Goal: Task Accomplishment & Management: Complete application form

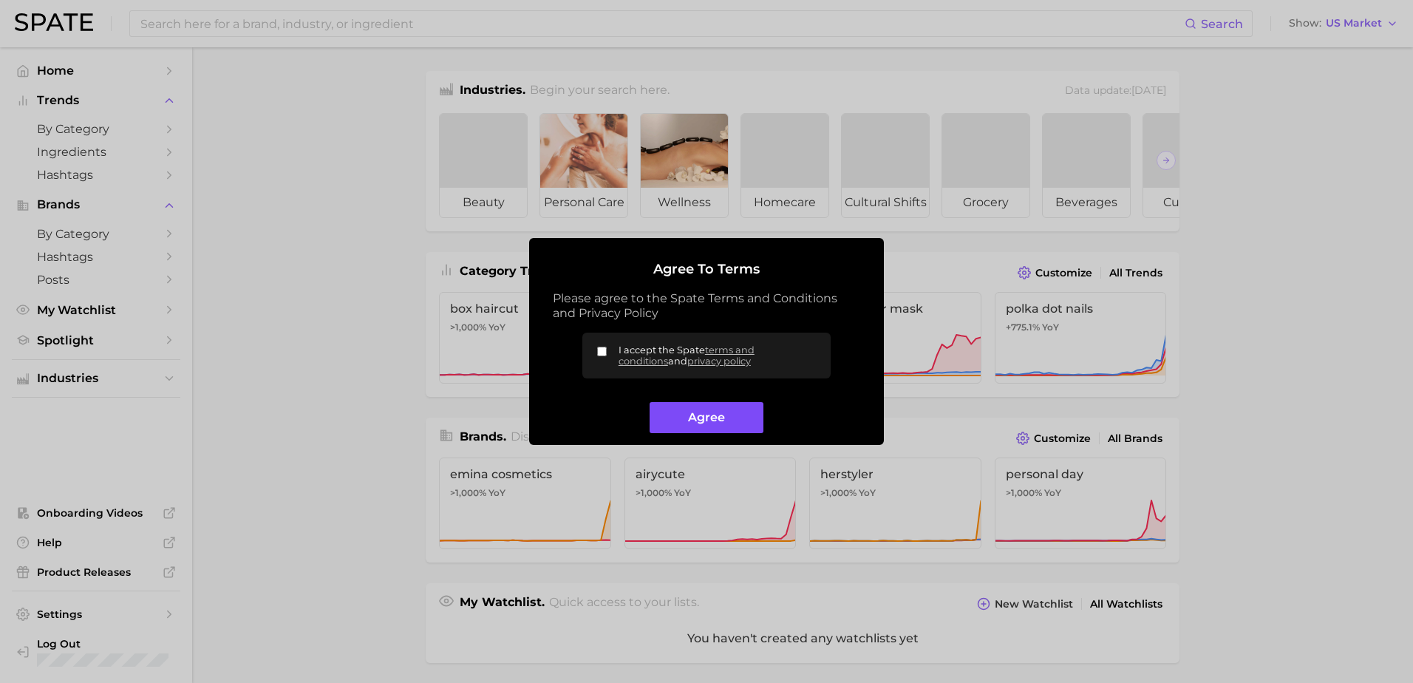
click at [737, 425] on button "Agree" at bounding box center [706, 418] width 113 height 32
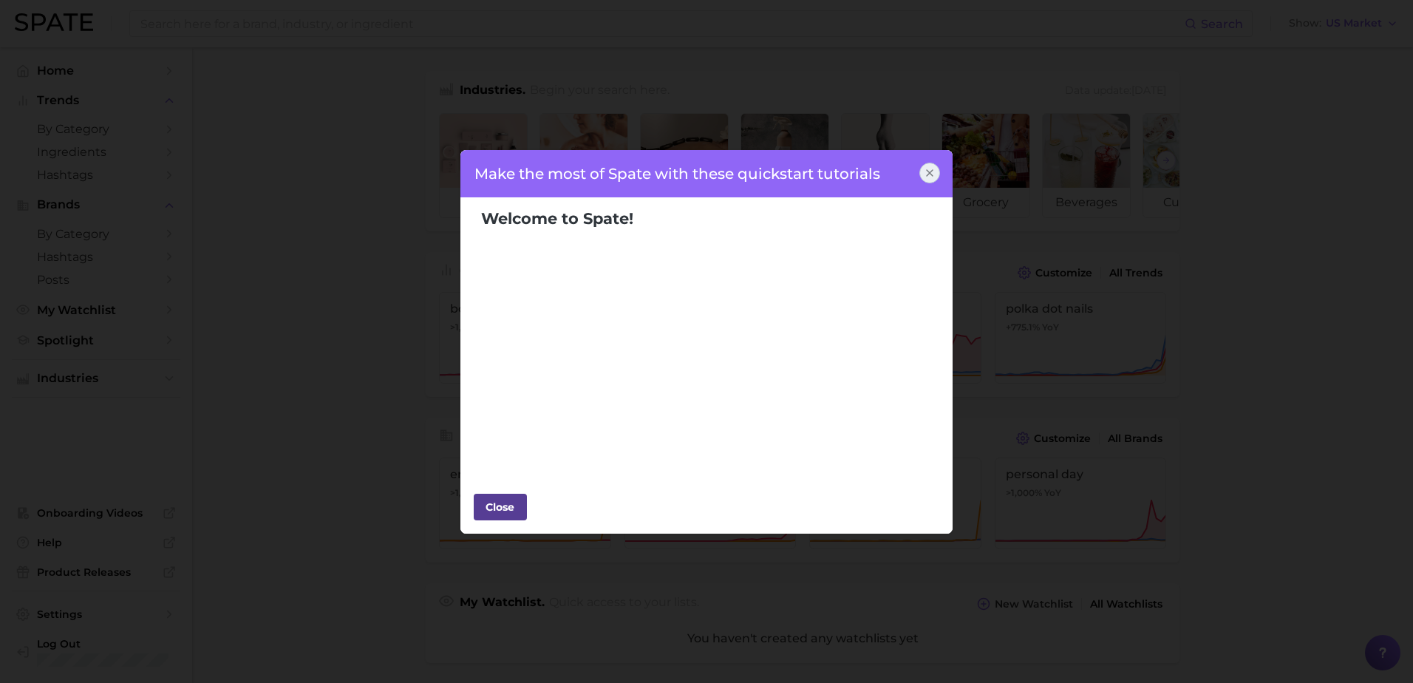
click at [511, 498] on div "Close" at bounding box center [500, 507] width 44 height 22
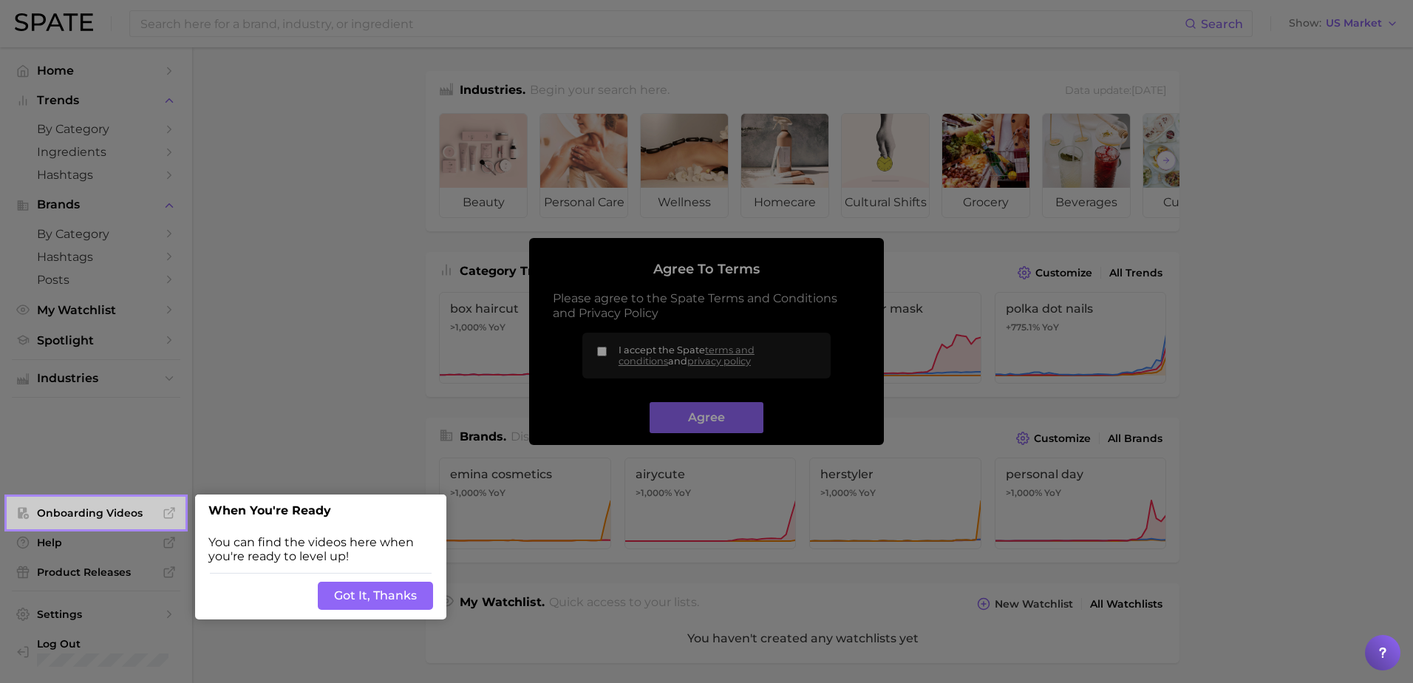
click at [389, 586] on button "Got It, Thanks" at bounding box center [375, 596] width 115 height 28
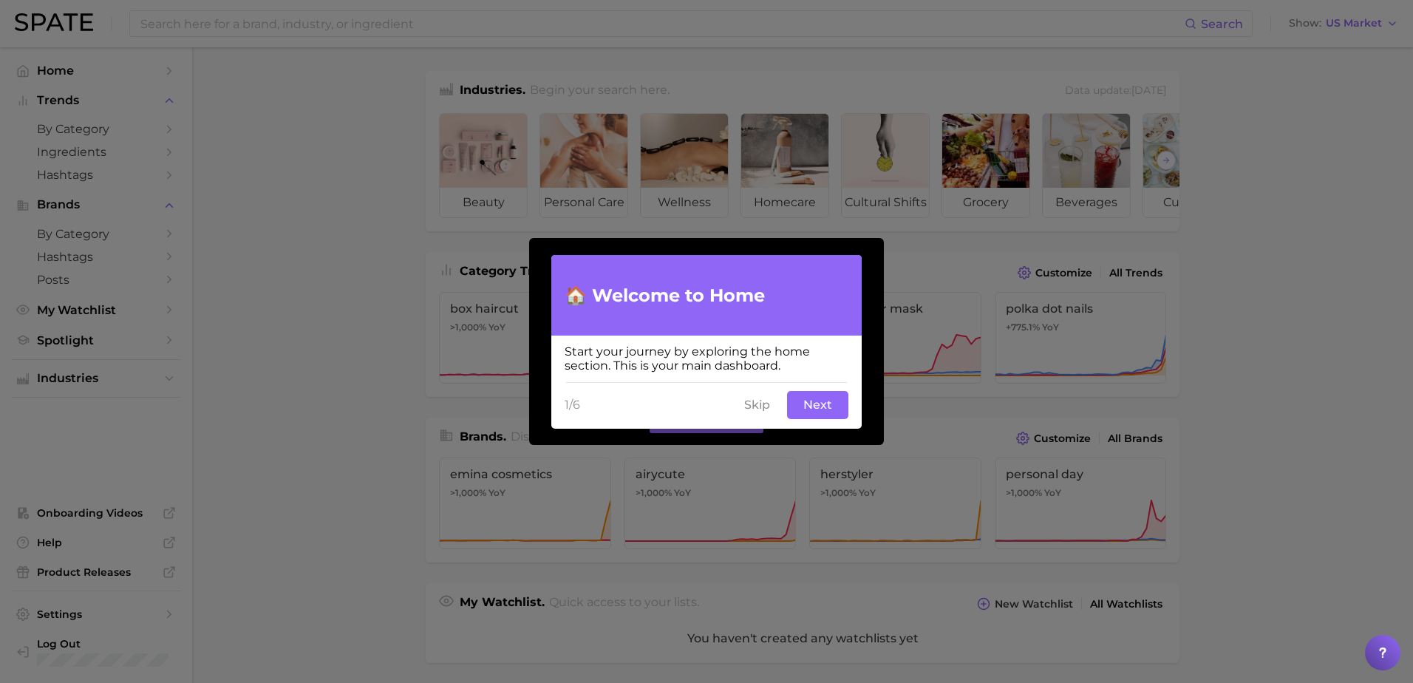
click at [817, 407] on button "Next" at bounding box center [817, 405] width 61 height 28
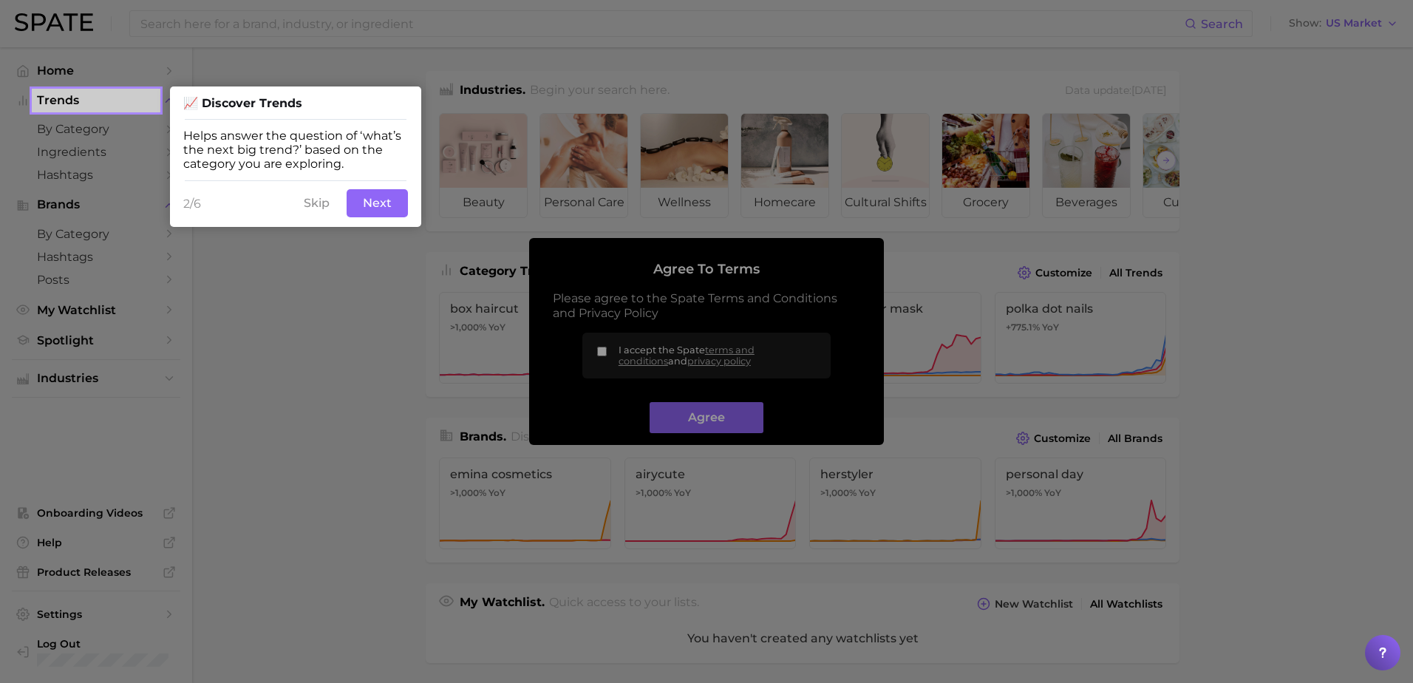
click at [387, 195] on button "Next" at bounding box center [377, 203] width 61 height 28
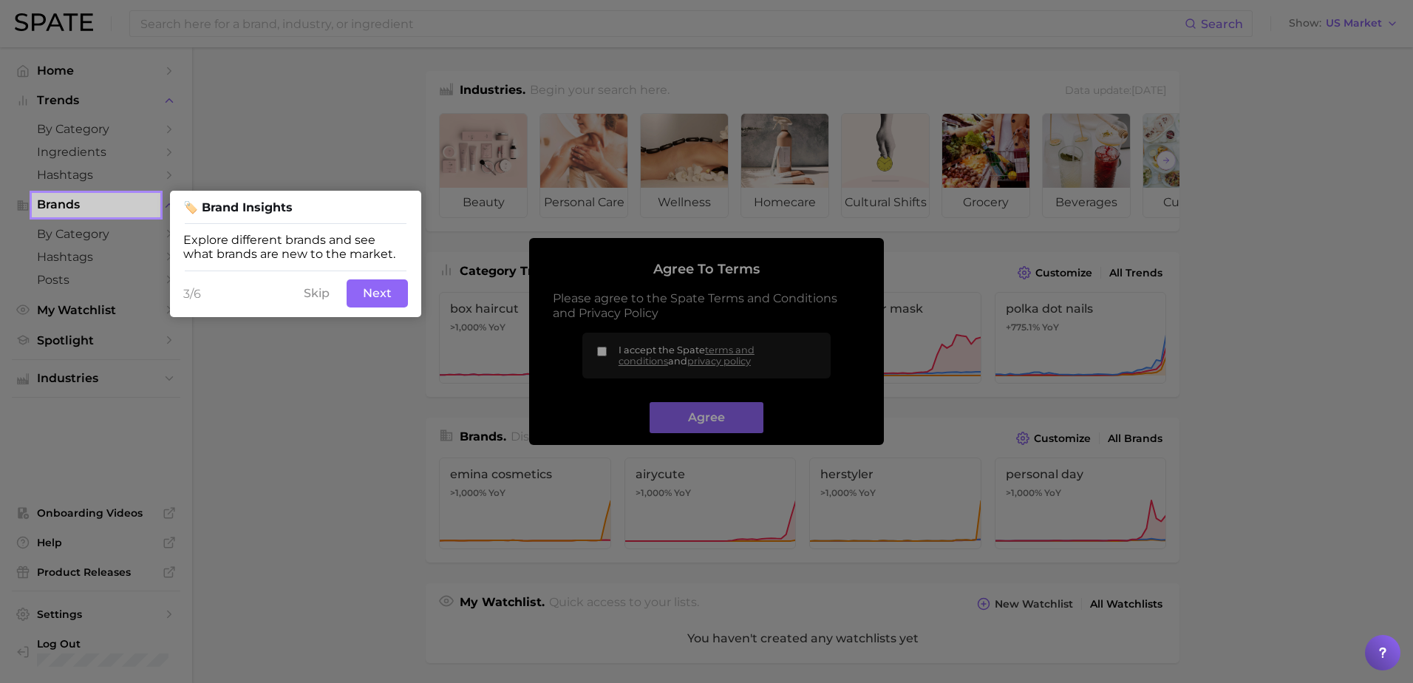
click at [377, 296] on button "Next" at bounding box center [377, 293] width 61 height 28
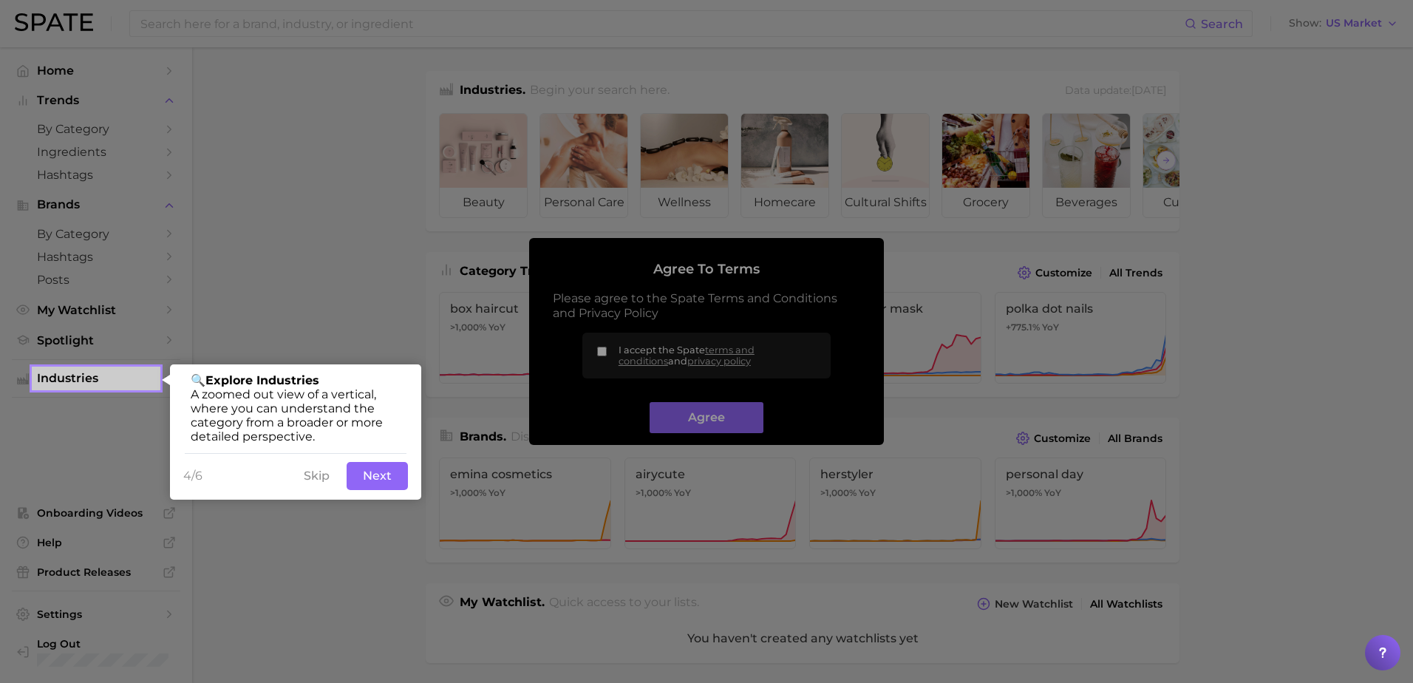
click at [374, 489] on button "Next" at bounding box center [377, 476] width 61 height 28
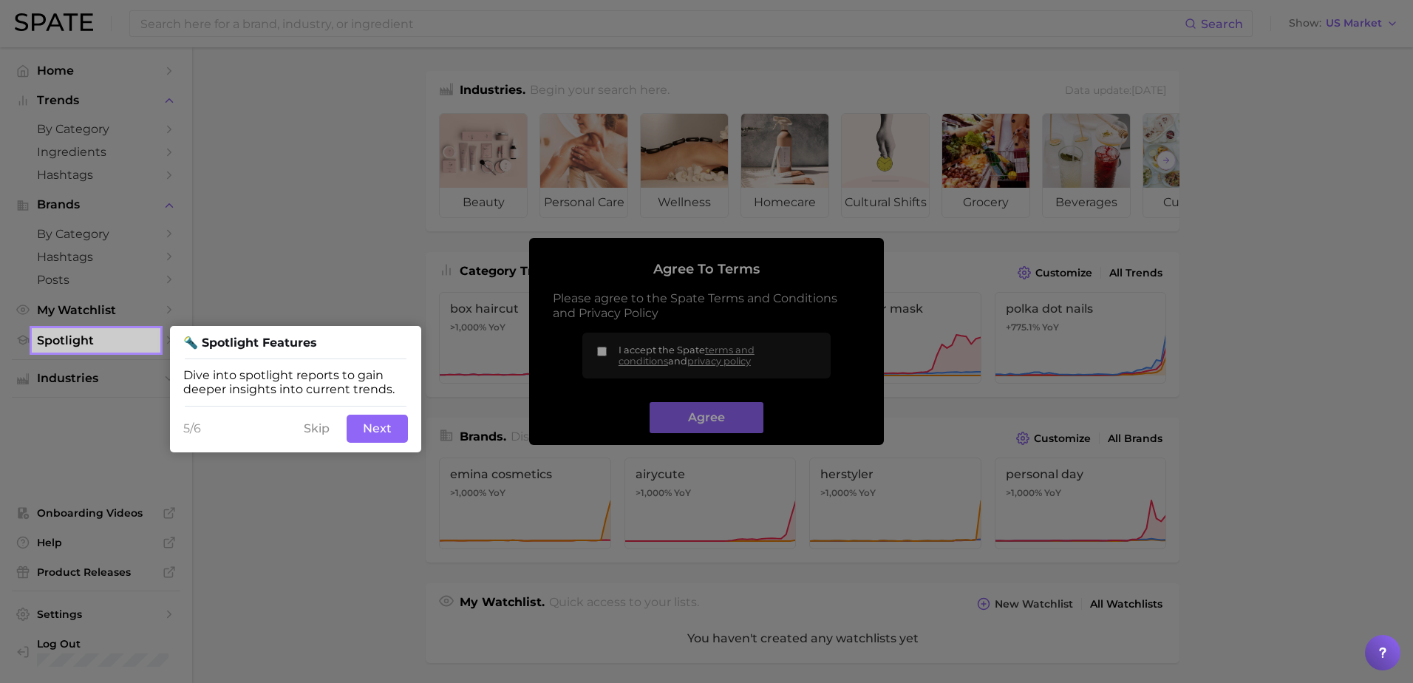
click at [374, 429] on button "Next" at bounding box center [377, 429] width 61 height 28
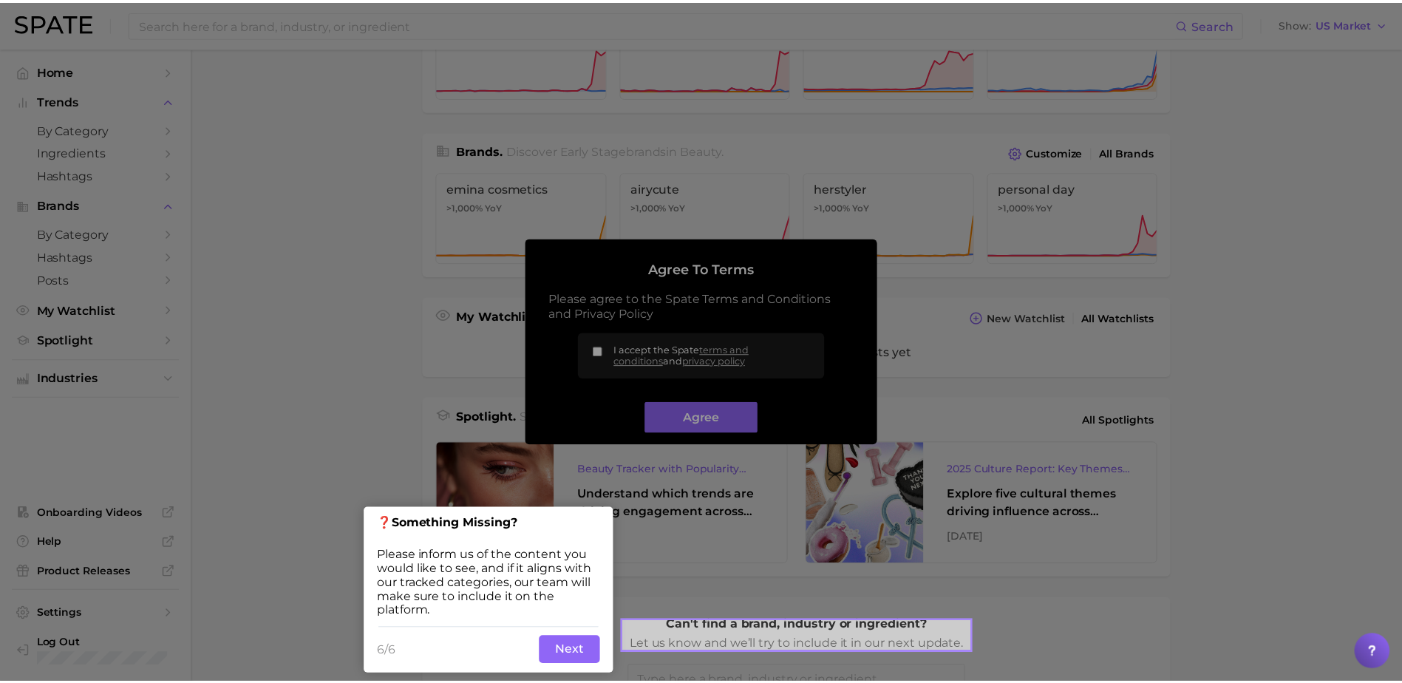
scroll to position [287, 0]
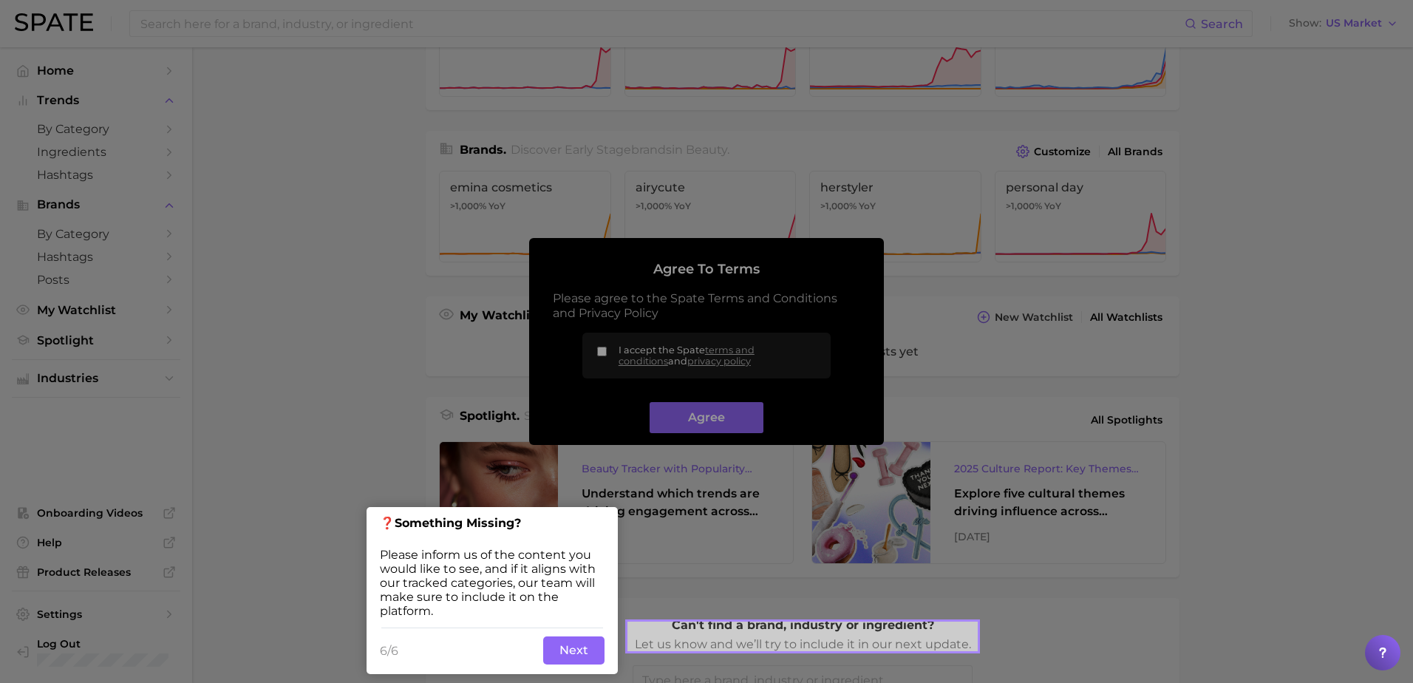
click at [594, 350] on div at bounding box center [314, 595] width 629 height 1190
click at [599, 353] on div at bounding box center [314, 595] width 629 height 1190
click at [557, 648] on button "Next" at bounding box center [573, 650] width 61 height 28
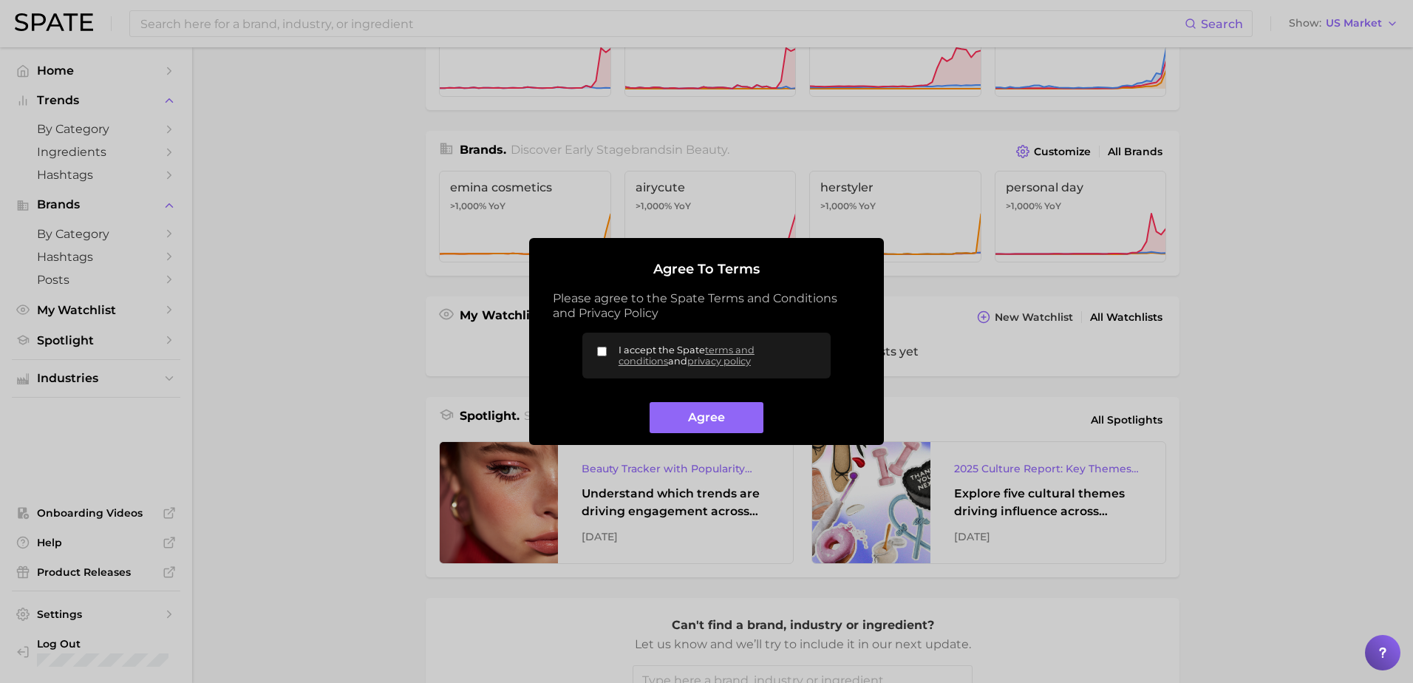
click at [603, 347] on input "I accept the Spate terms and conditions and privacy policy" at bounding box center [602, 352] width 10 height 10
checkbox input "true"
click at [704, 417] on button "Agree" at bounding box center [706, 418] width 113 height 32
